Goal: Transaction & Acquisition: Purchase product/service

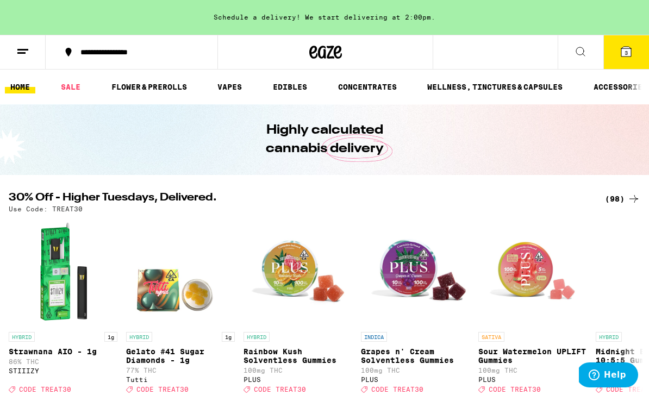
click at [627, 53] on span "3" at bounding box center [626, 52] width 3 height 7
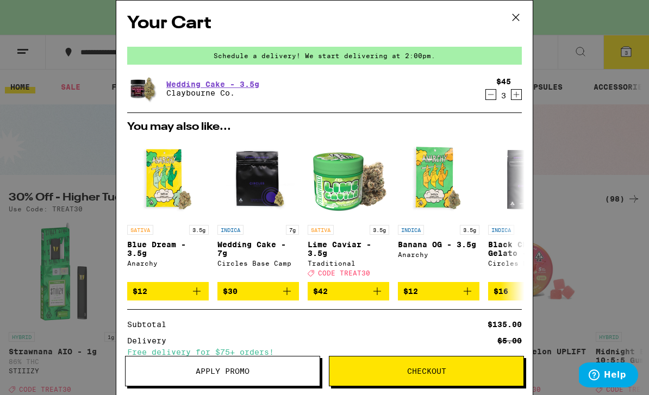
click at [489, 96] on icon "Decrement" at bounding box center [491, 94] width 10 height 13
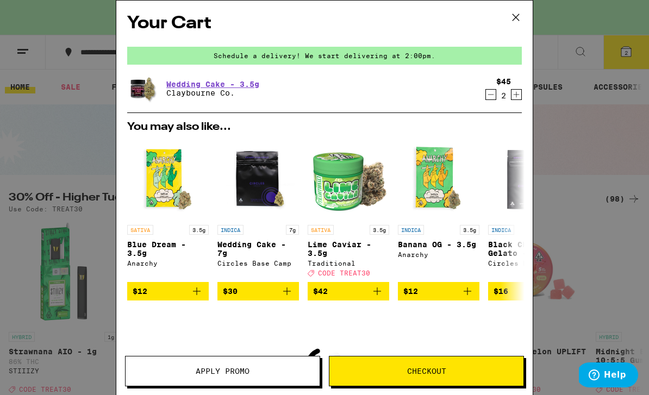
click at [489, 96] on icon "Decrement" at bounding box center [491, 94] width 10 height 13
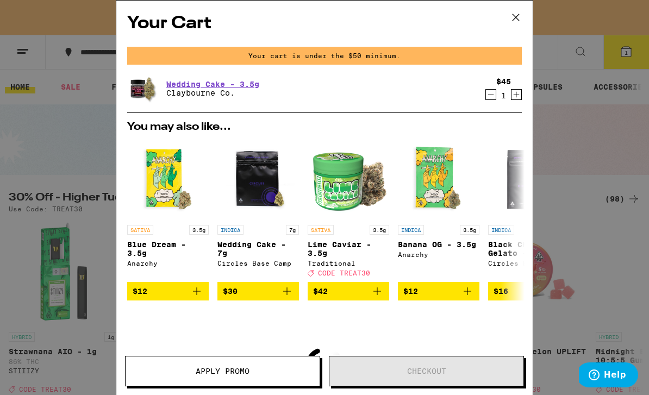
click at [488, 93] on icon "Decrement" at bounding box center [491, 94] width 10 height 13
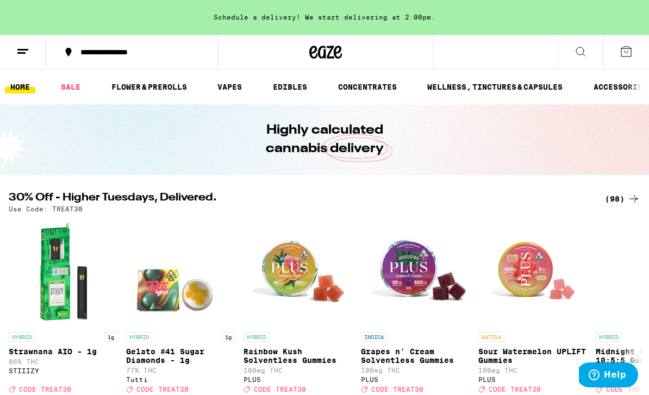
click at [166, 91] on link "FLOWER & PREROLLS" at bounding box center [149, 86] width 86 height 13
click at [156, 91] on link "FLOWER & PREROLLS" at bounding box center [149, 86] width 86 height 13
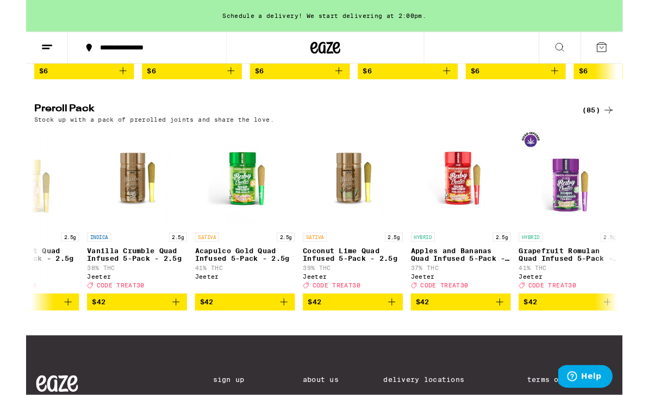
scroll to position [788, 0]
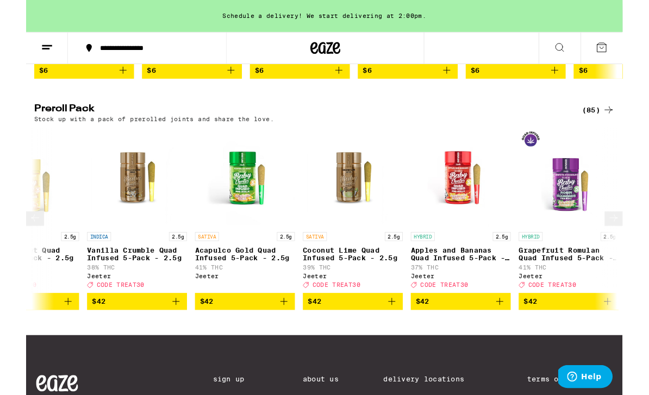
click at [640, 246] on button at bounding box center [640, 239] width 20 height 16
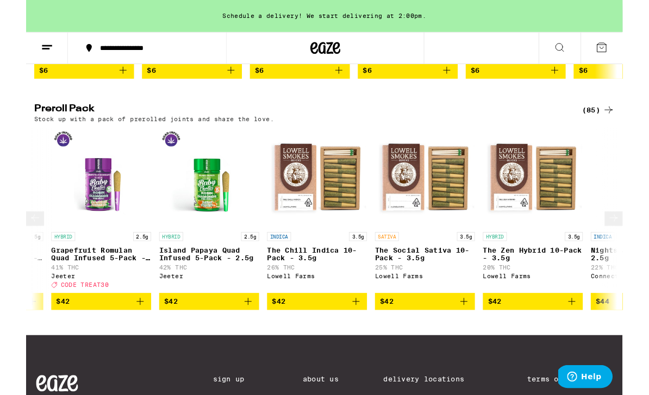
scroll to position [0, 7737]
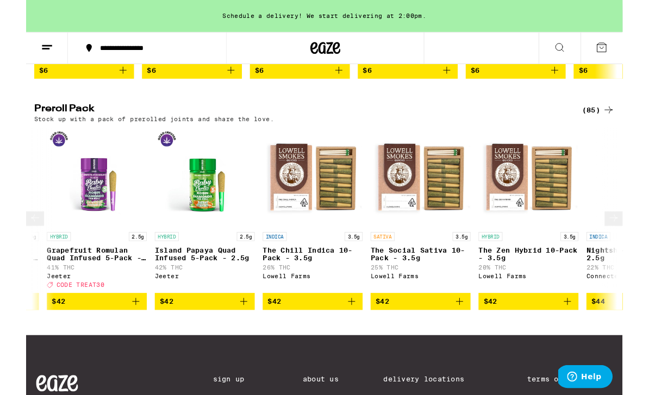
click at [640, 246] on button at bounding box center [640, 239] width 20 height 16
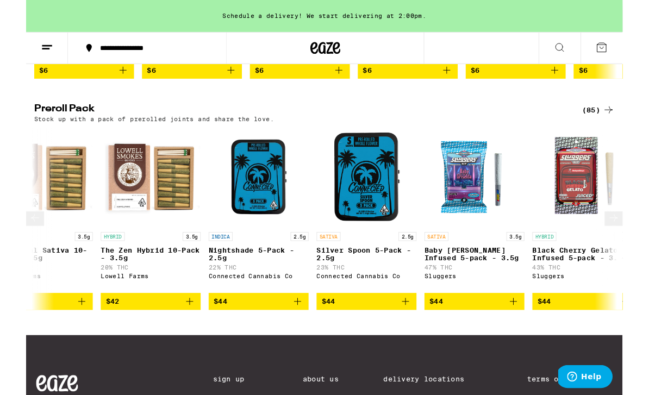
scroll to position [0, 8250]
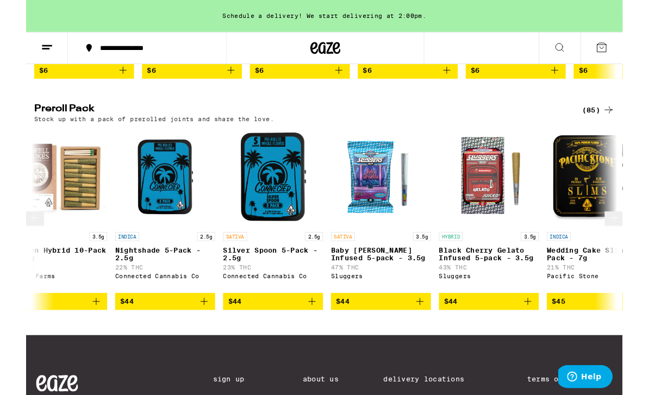
click at [644, 246] on button at bounding box center [640, 239] width 20 height 16
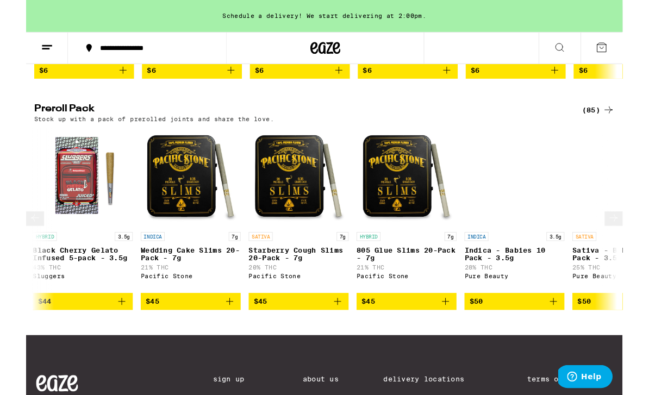
scroll to position [0, 8763]
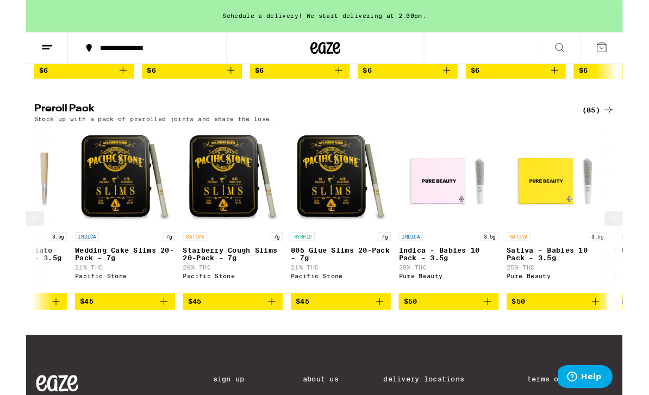
click at [638, 244] on icon at bounding box center [639, 237] width 13 height 13
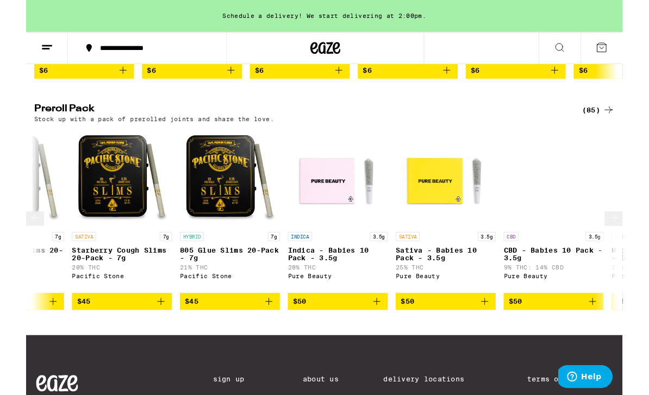
scroll to position [0, 9277]
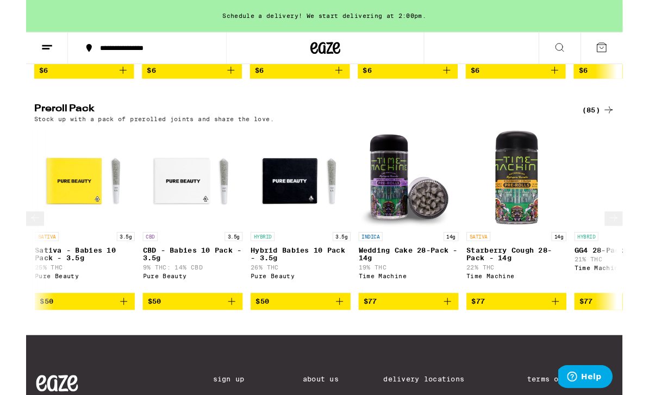
click at [640, 246] on button at bounding box center [640, 239] width 20 height 16
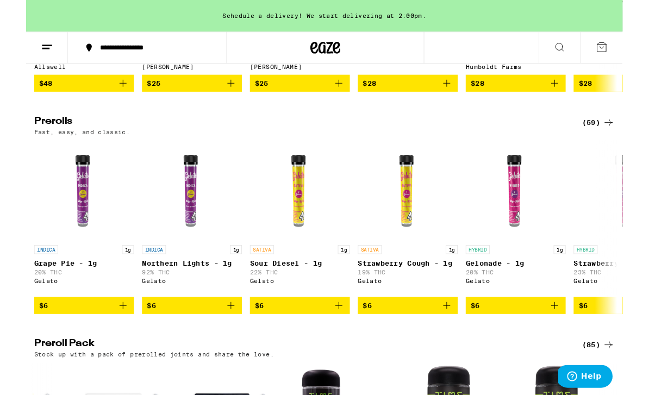
scroll to position [532, 0]
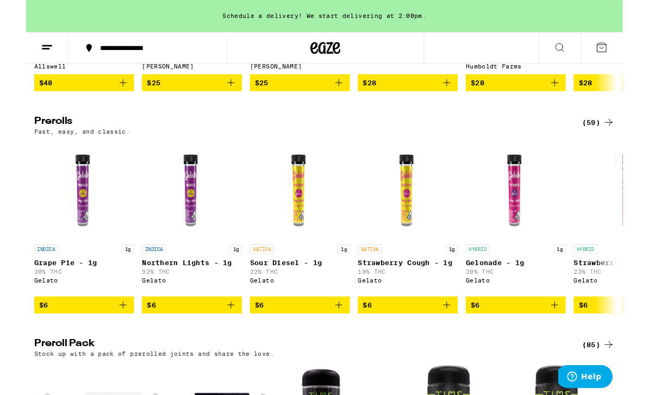
click at [632, 140] on icon at bounding box center [633, 133] width 13 height 13
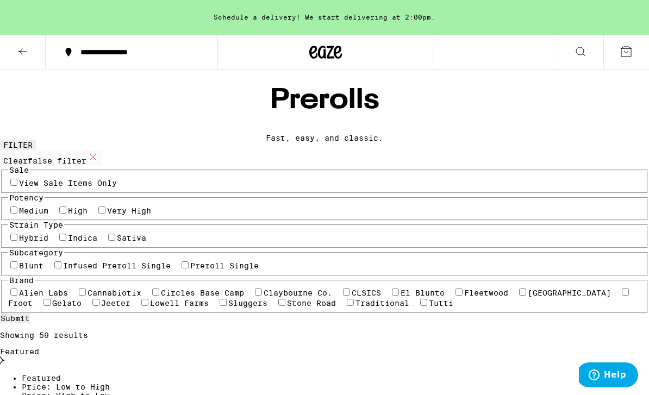
click at [577, 51] on icon at bounding box center [580, 51] width 13 height 13
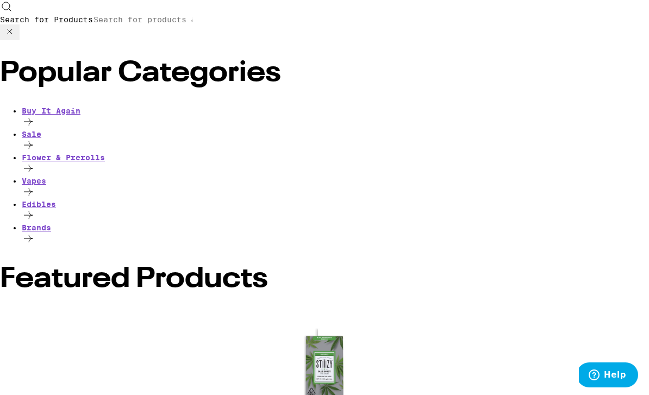
type input "v"
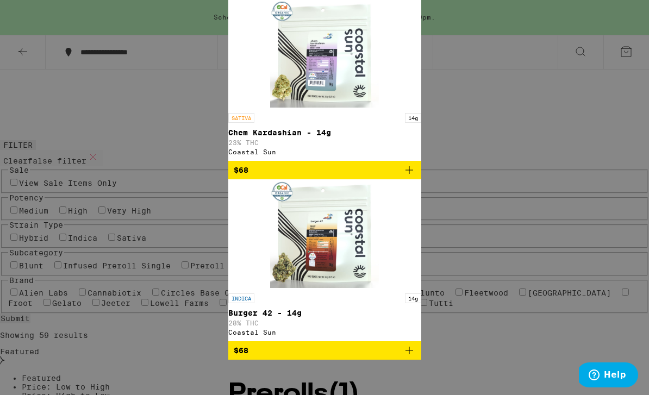
type input "coastal sun"
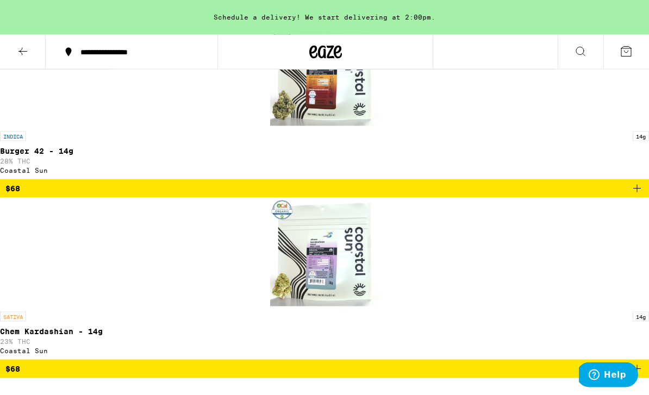
scroll to position [176, 0]
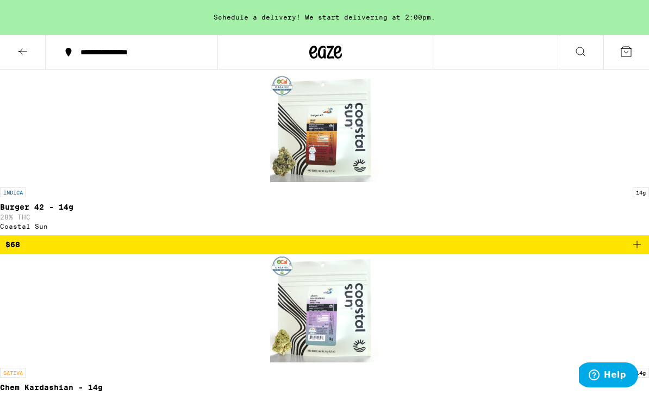
click at [379, 270] on img "Open page for Chem Kardashian - 14g from Coastal Sun" at bounding box center [324, 308] width 109 height 109
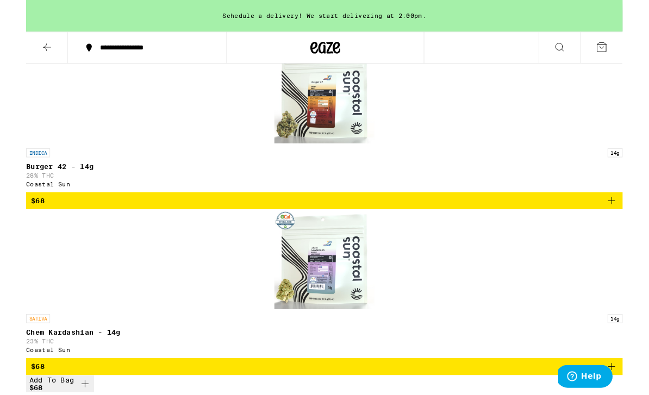
scroll to position [211, 0]
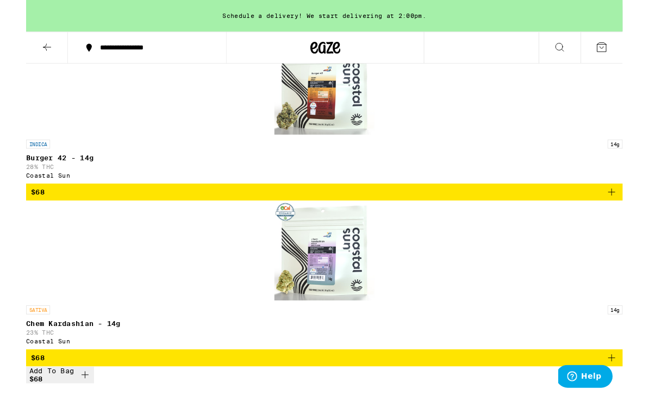
click at [282, 147] on img "Open page for Burger 42 - 14g from Coastal Sun" at bounding box center [324, 92] width 109 height 109
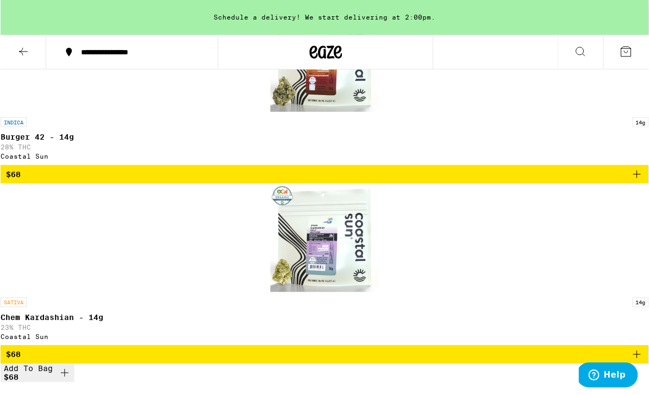
scroll to position [246, 0]
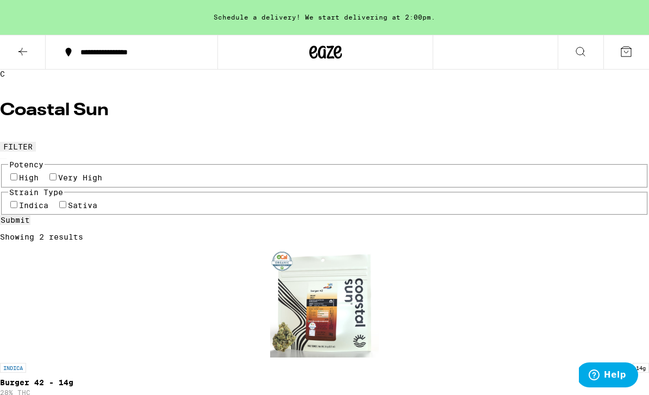
click at [331, 52] on icon at bounding box center [325, 52] width 33 height 20
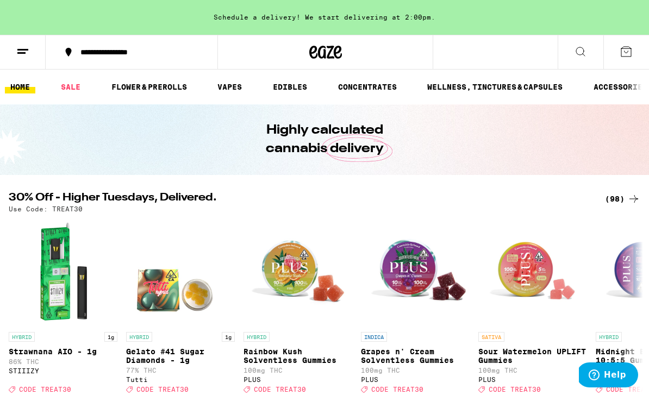
click at [68, 85] on link "SALE" at bounding box center [70, 86] width 30 height 13
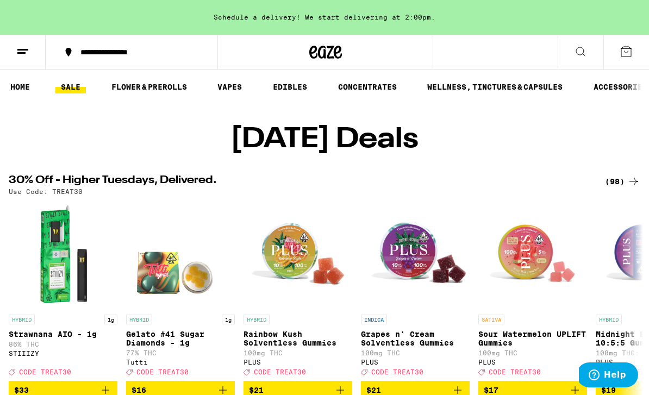
click at [179, 89] on link "FLOWER & PREROLLS" at bounding box center [149, 86] width 86 height 13
click at [145, 91] on link "FLOWER & PREROLLS" at bounding box center [149, 86] width 86 height 13
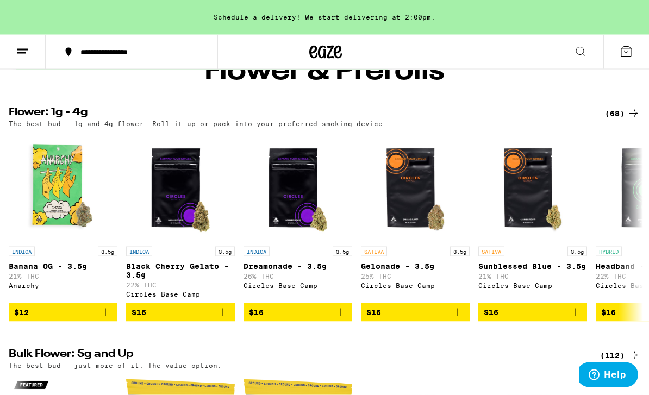
scroll to position [48, 0]
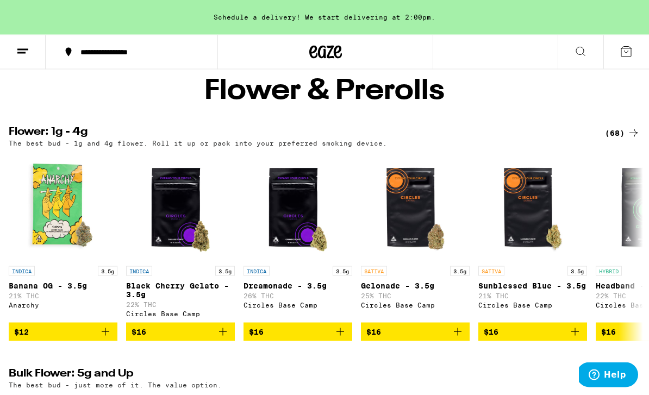
click at [633, 139] on icon at bounding box center [633, 133] width 13 height 13
click at [617, 140] on div "(68)" at bounding box center [622, 133] width 35 height 13
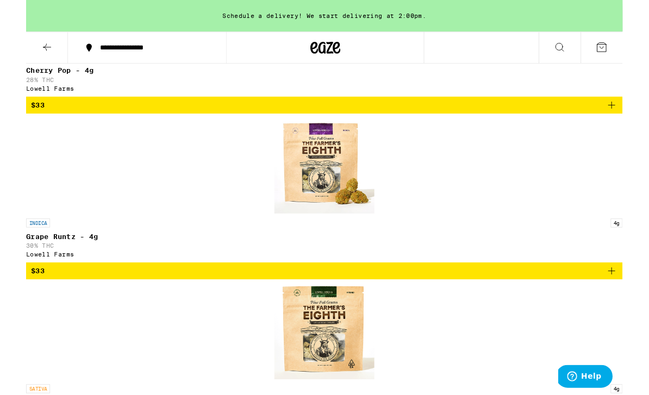
scroll to position [2991, 0]
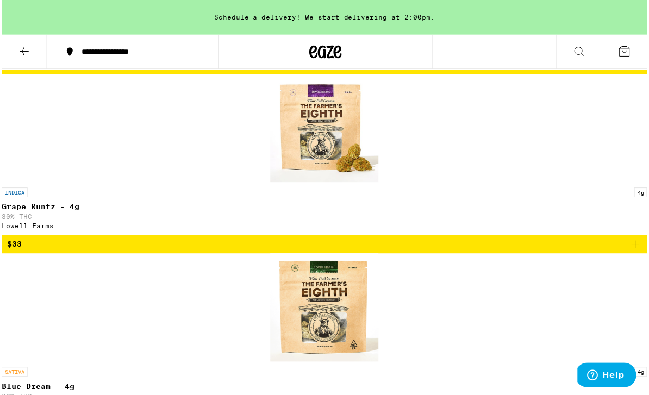
scroll to position [3026, 0]
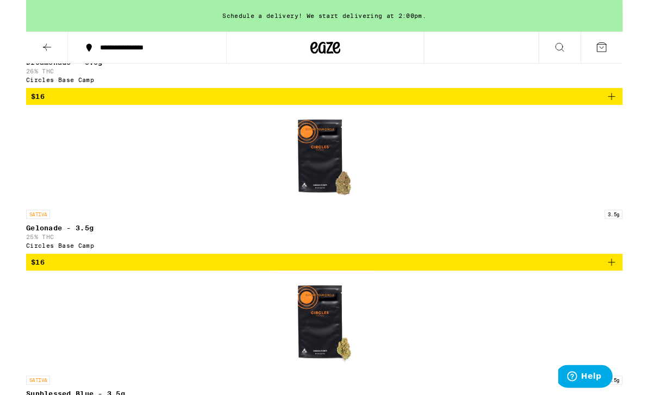
scroll to position [818, 0]
